Goal: Transaction & Acquisition: Purchase product/service

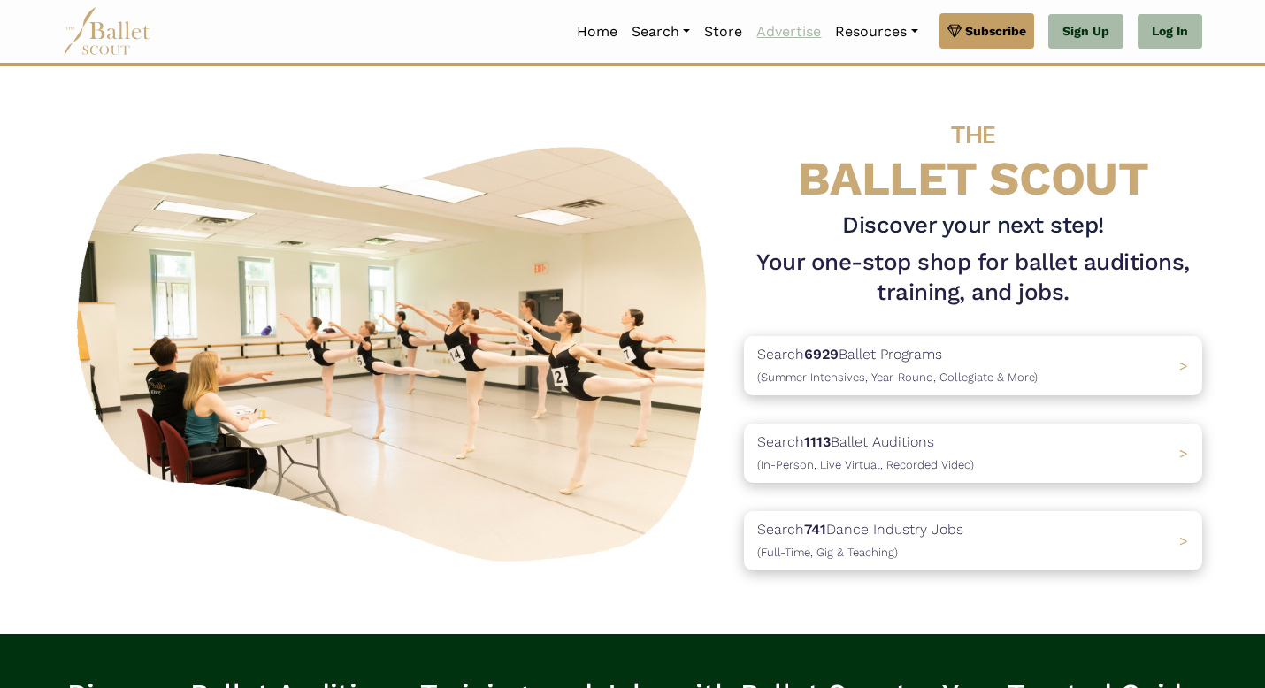
click at [787, 46] on link "Advertise" at bounding box center [788, 31] width 79 height 37
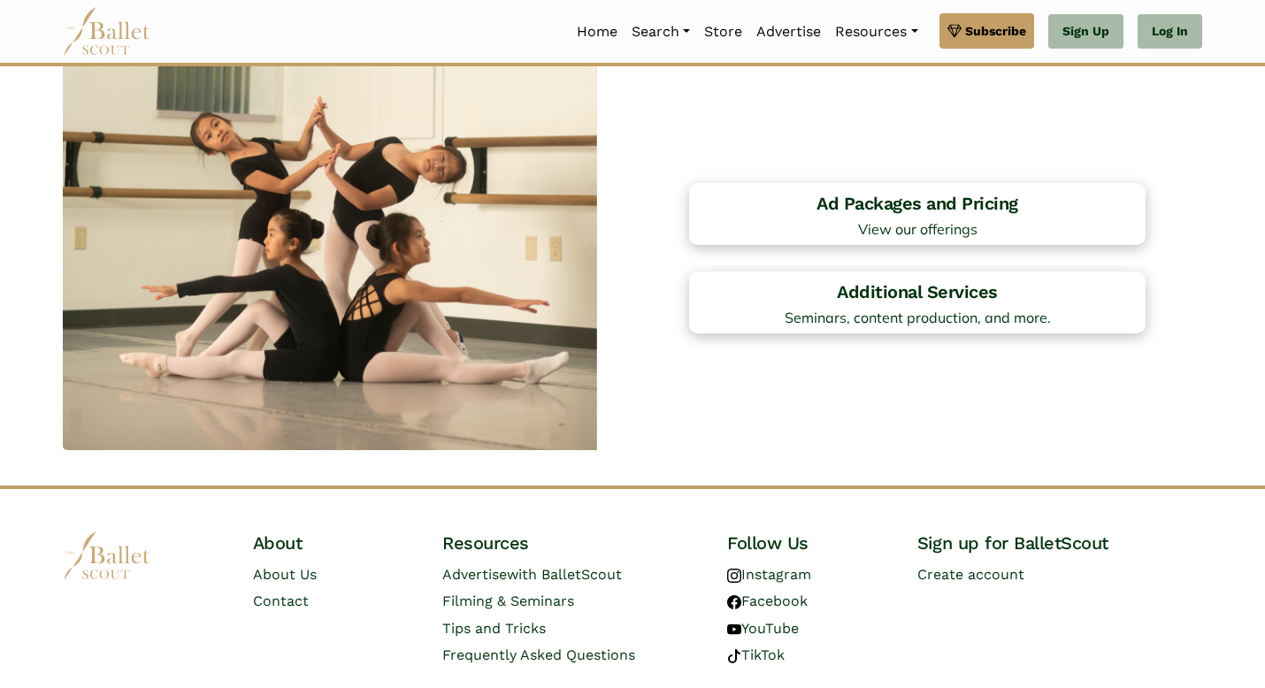
scroll to position [1462, 0]
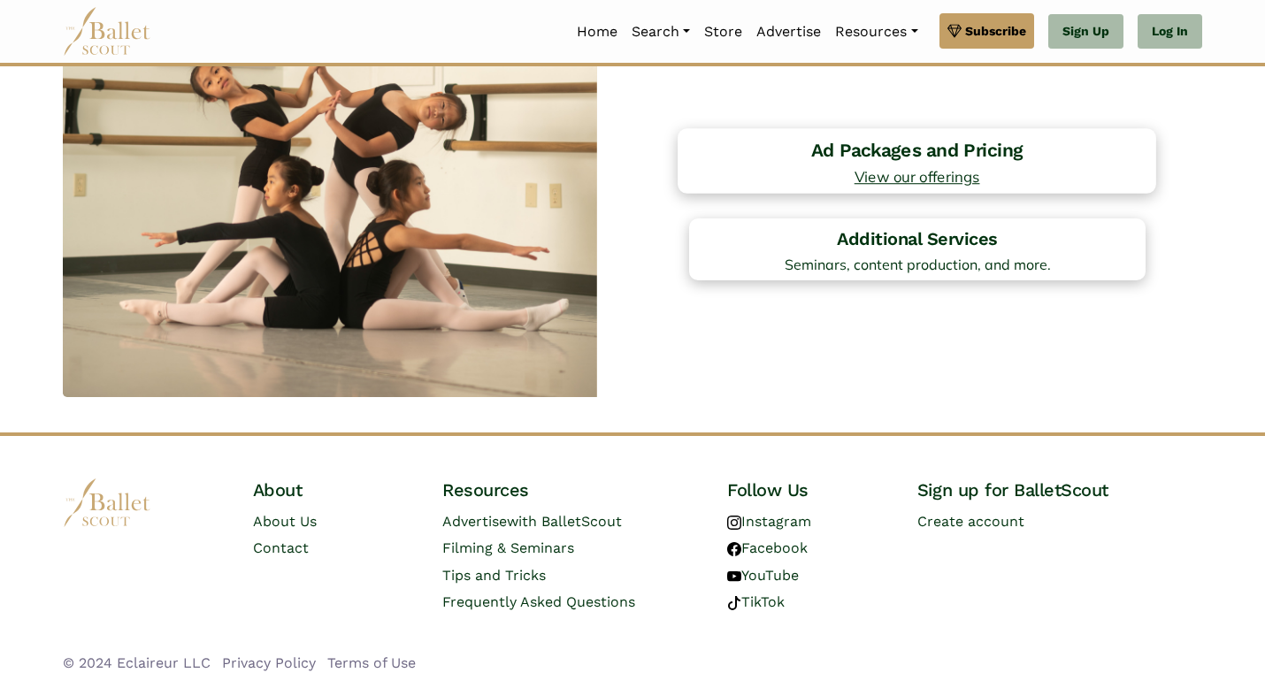
click at [1036, 157] on h4 "Ad Packages and Pricing" at bounding box center [917, 150] width 460 height 24
click at [941, 242] on h4 "Additional Services" at bounding box center [917, 238] width 460 height 24
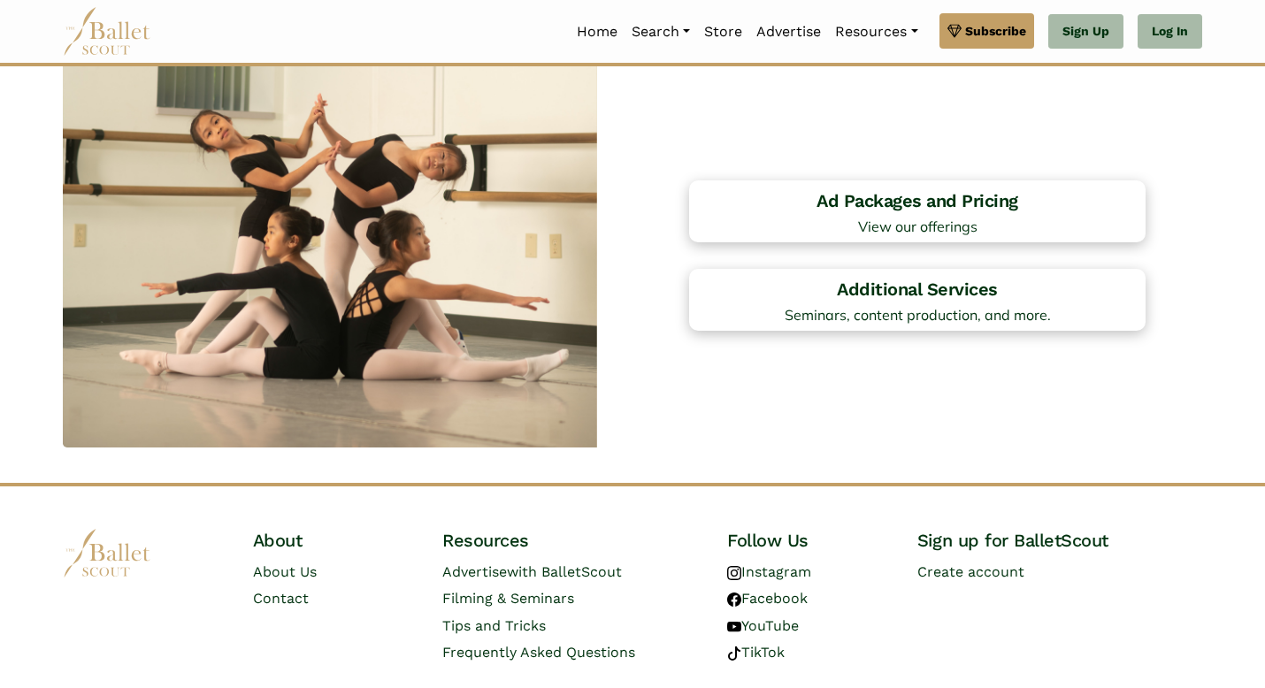
scroll to position [1414, 0]
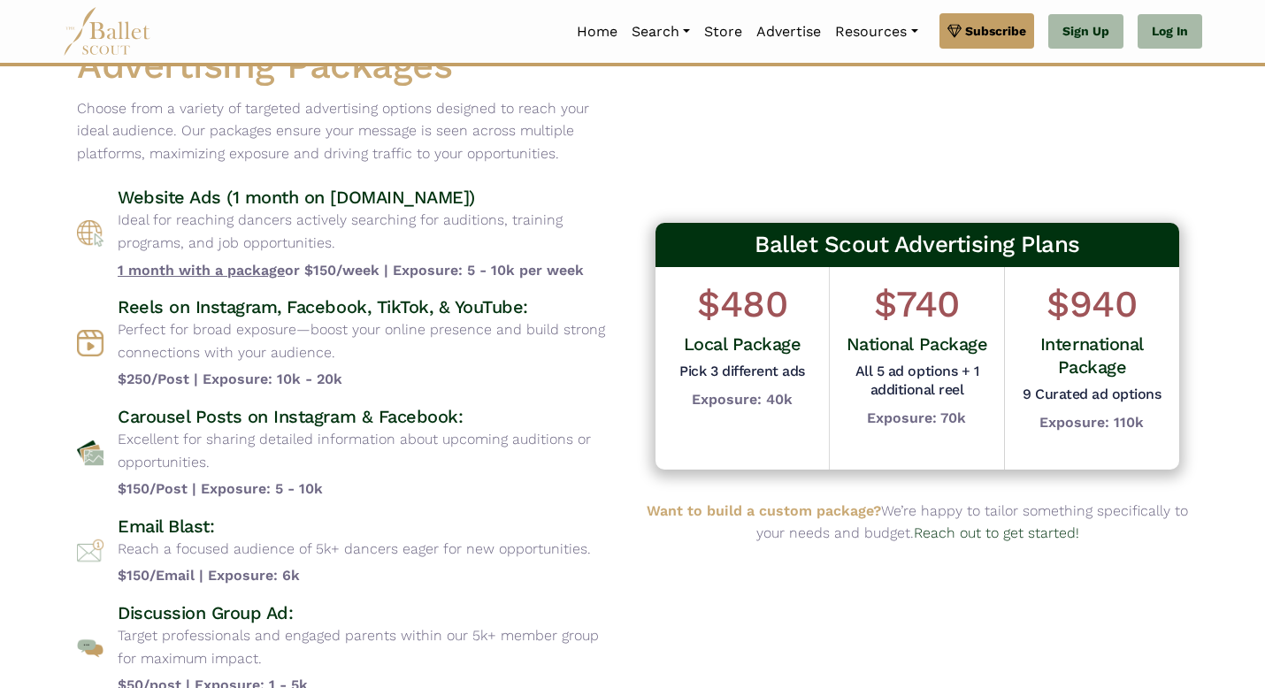
scroll to position [60, 0]
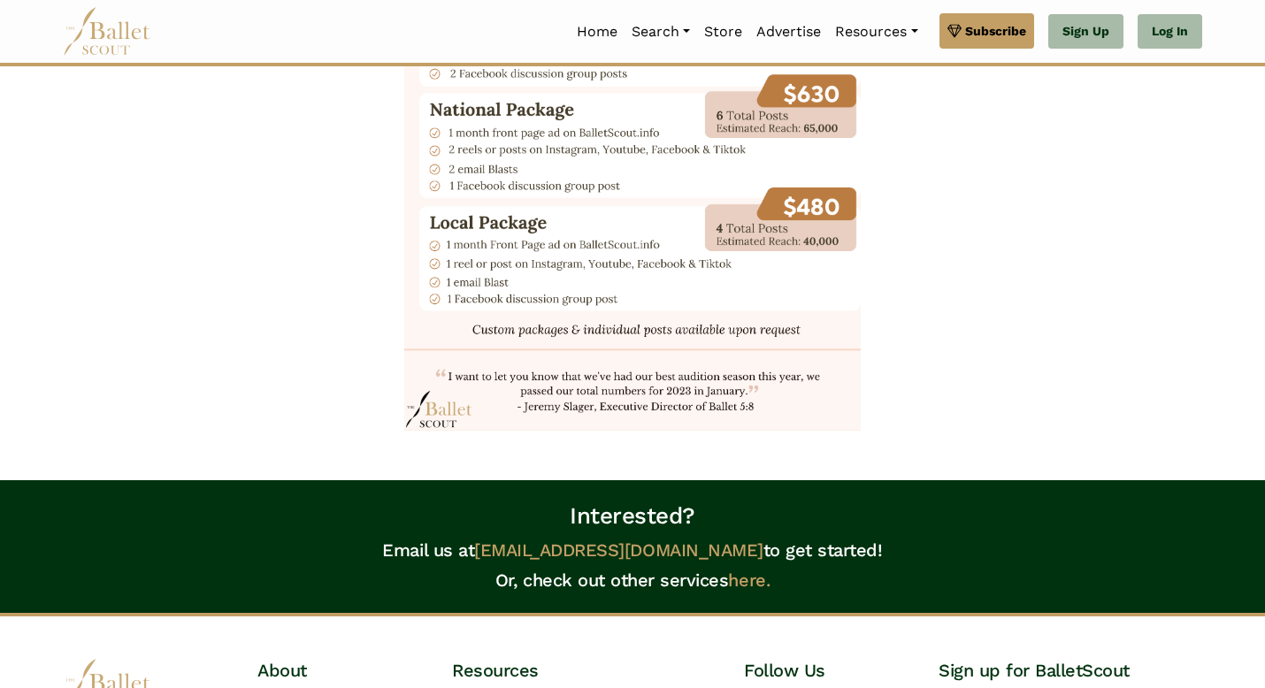
scroll to position [2241, 0]
